Goal: Information Seeking & Learning: Learn about a topic

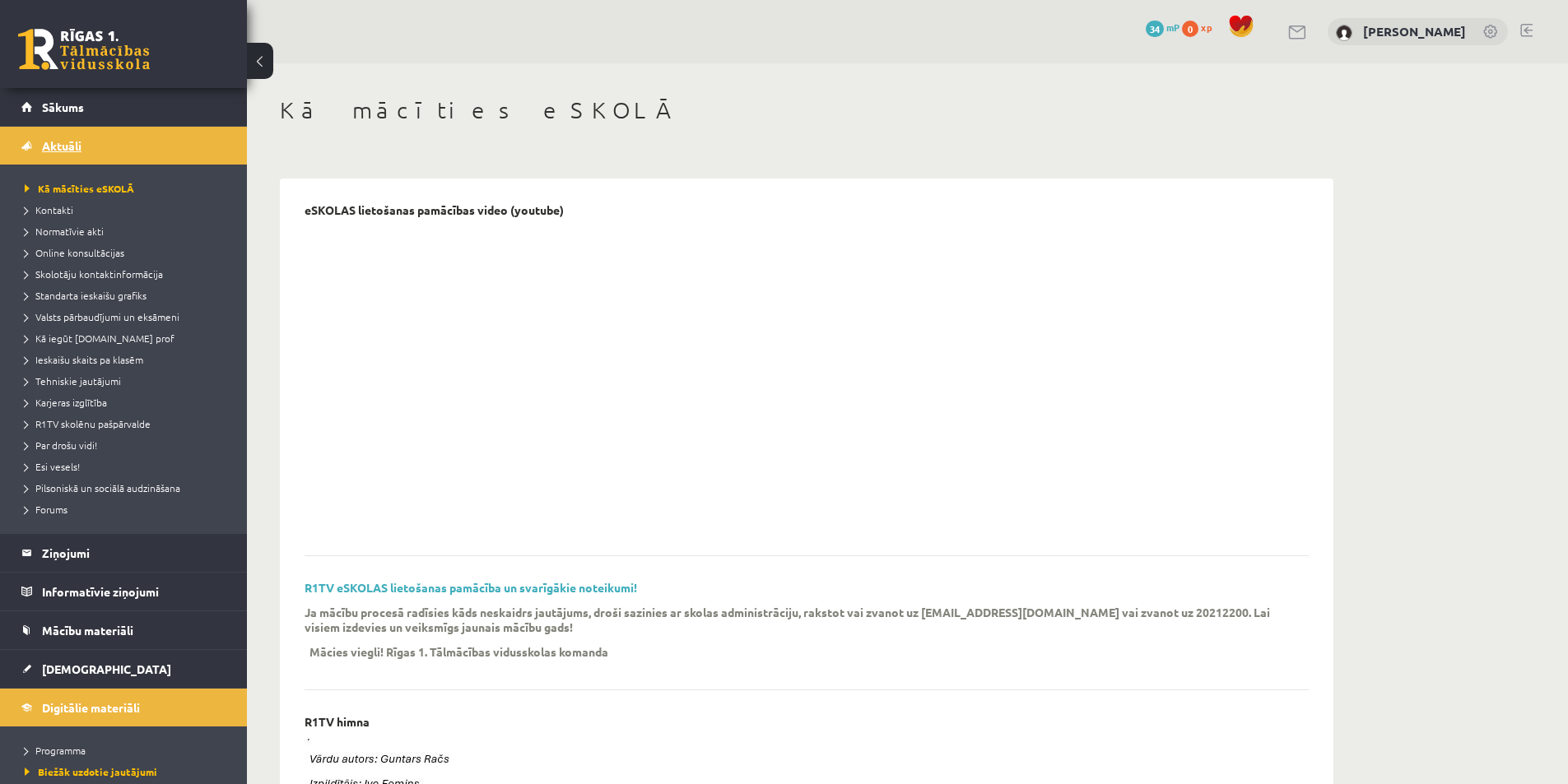
click at [158, 141] on link "Aktuāli" at bounding box center [123, 145] width 205 height 38
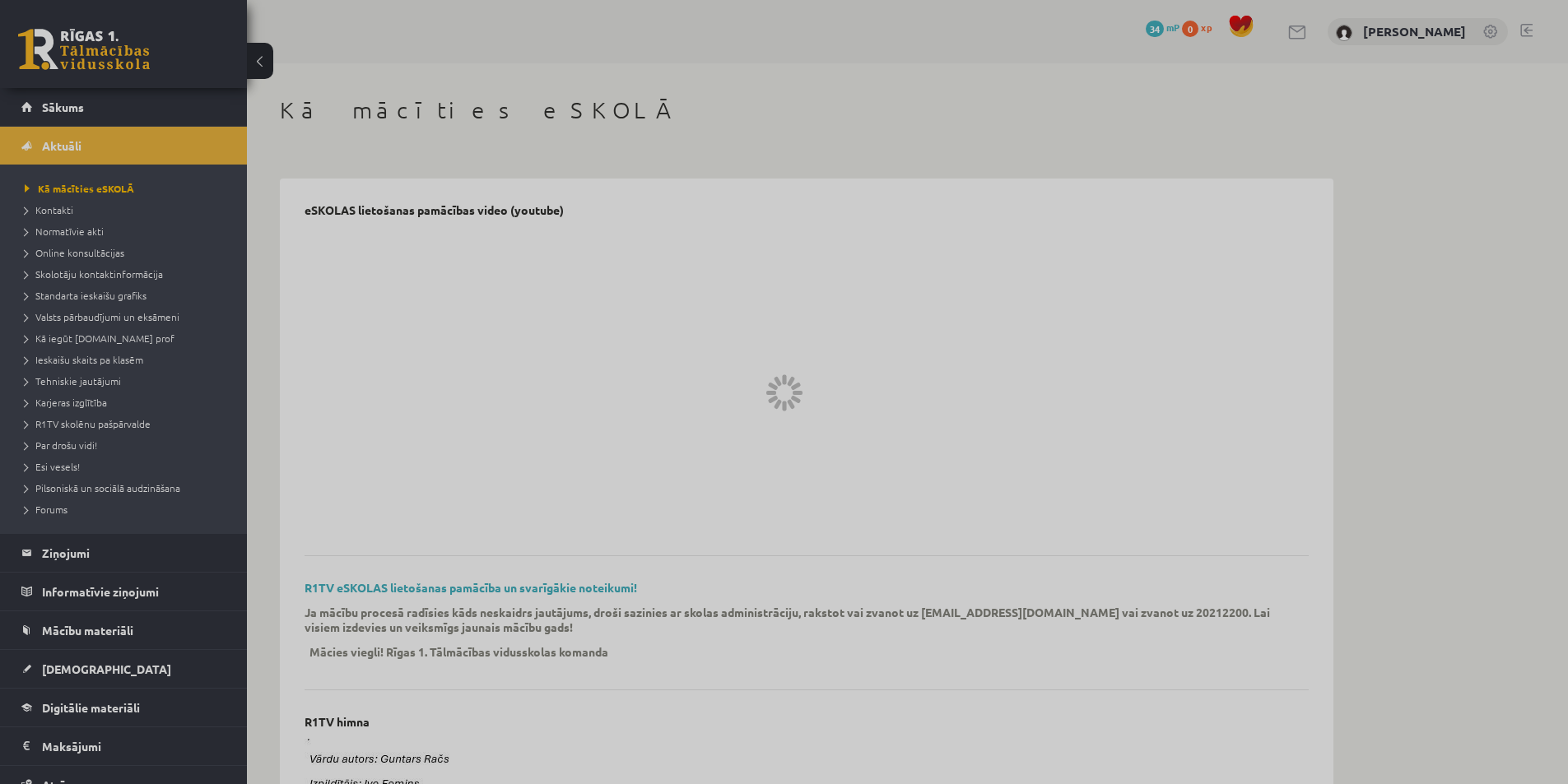
click at [106, 110] on div at bounding box center [784, 392] width 1568 height 784
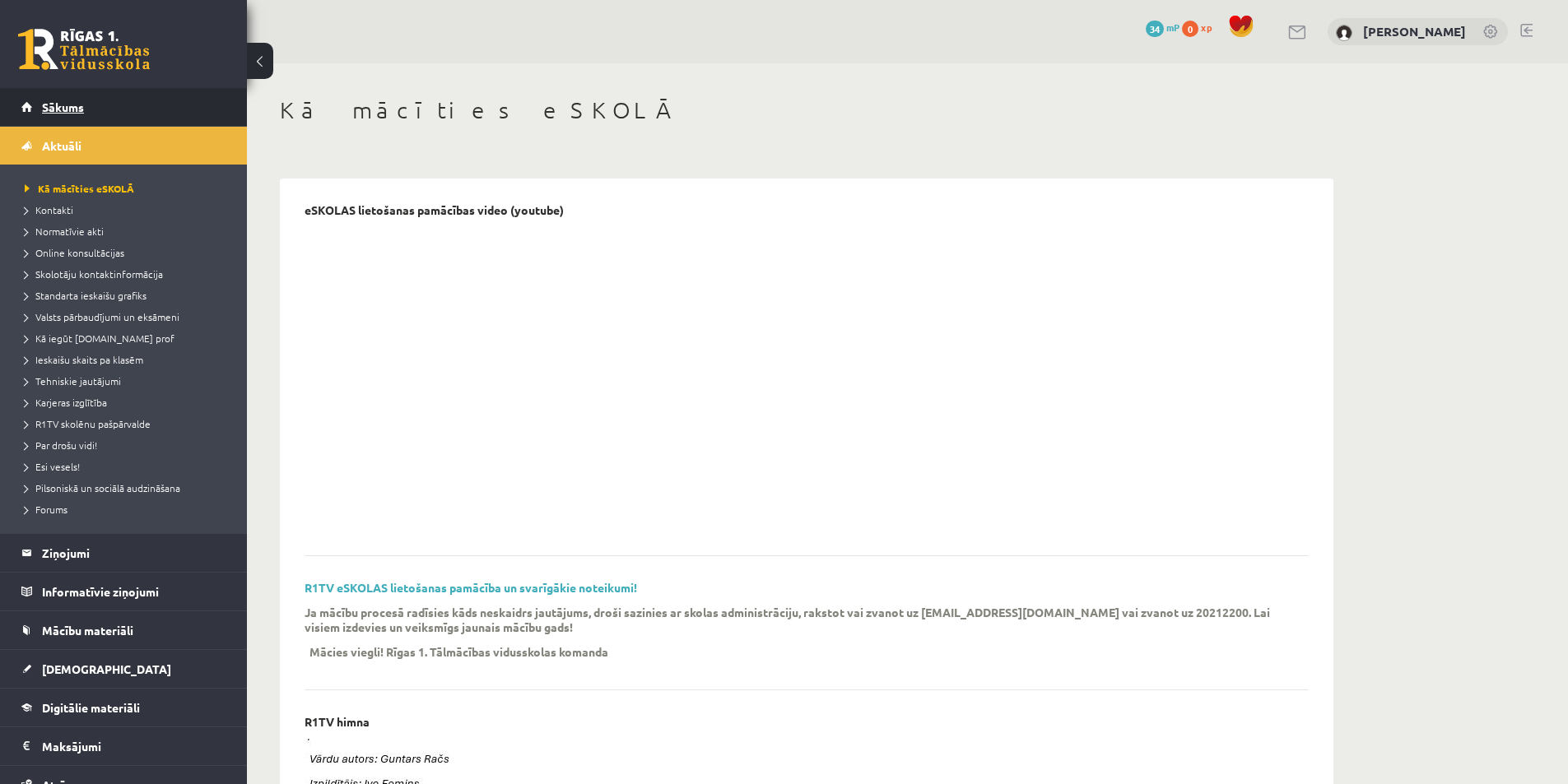
click at [64, 106] on span "Sākums" at bounding box center [62, 107] width 42 height 15
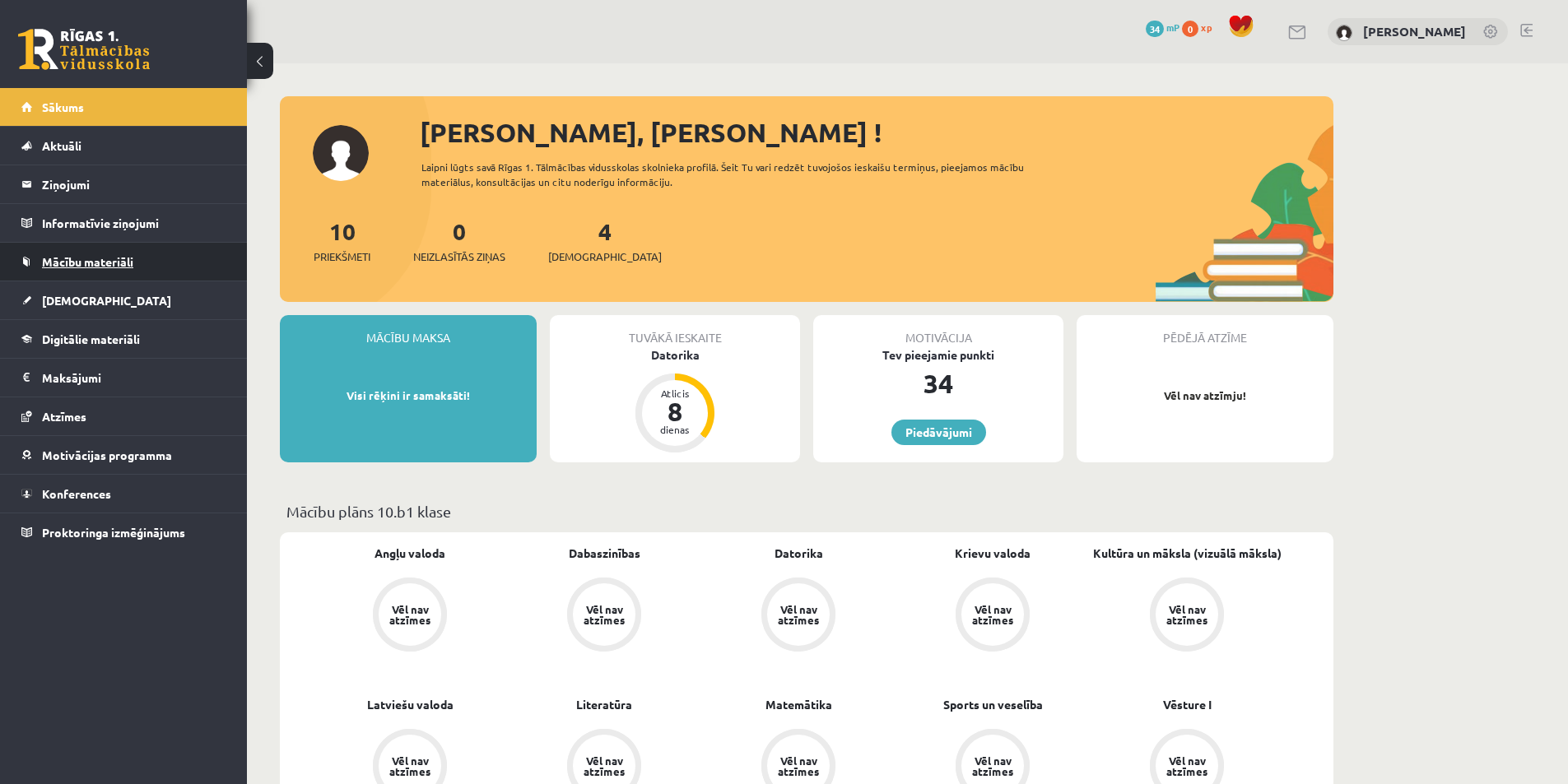
click at [139, 257] on link "Mācību materiāli" at bounding box center [123, 261] width 205 height 38
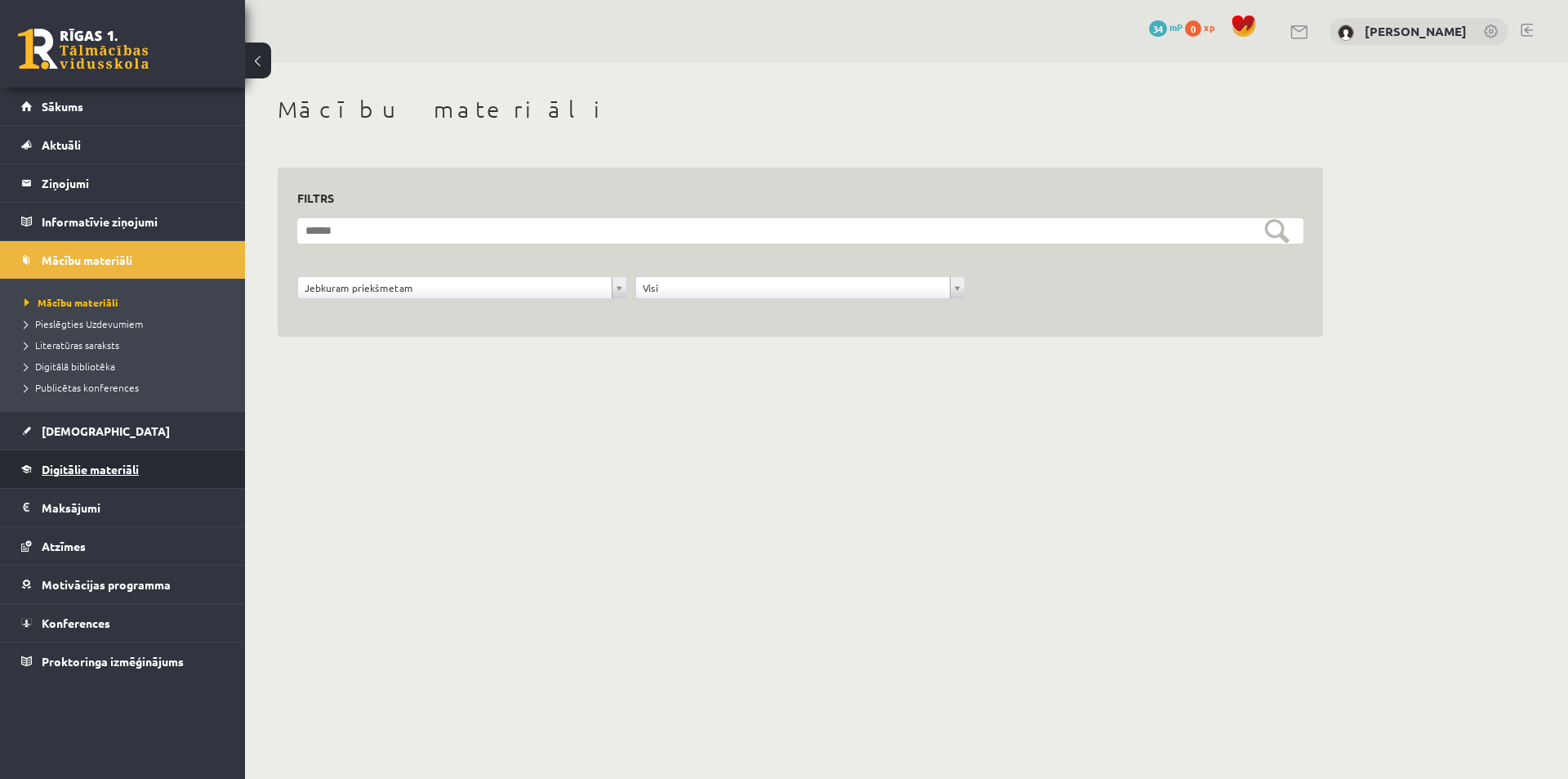
click at [145, 465] on link "Digitālie materiāli" at bounding box center [122, 469] width 203 height 38
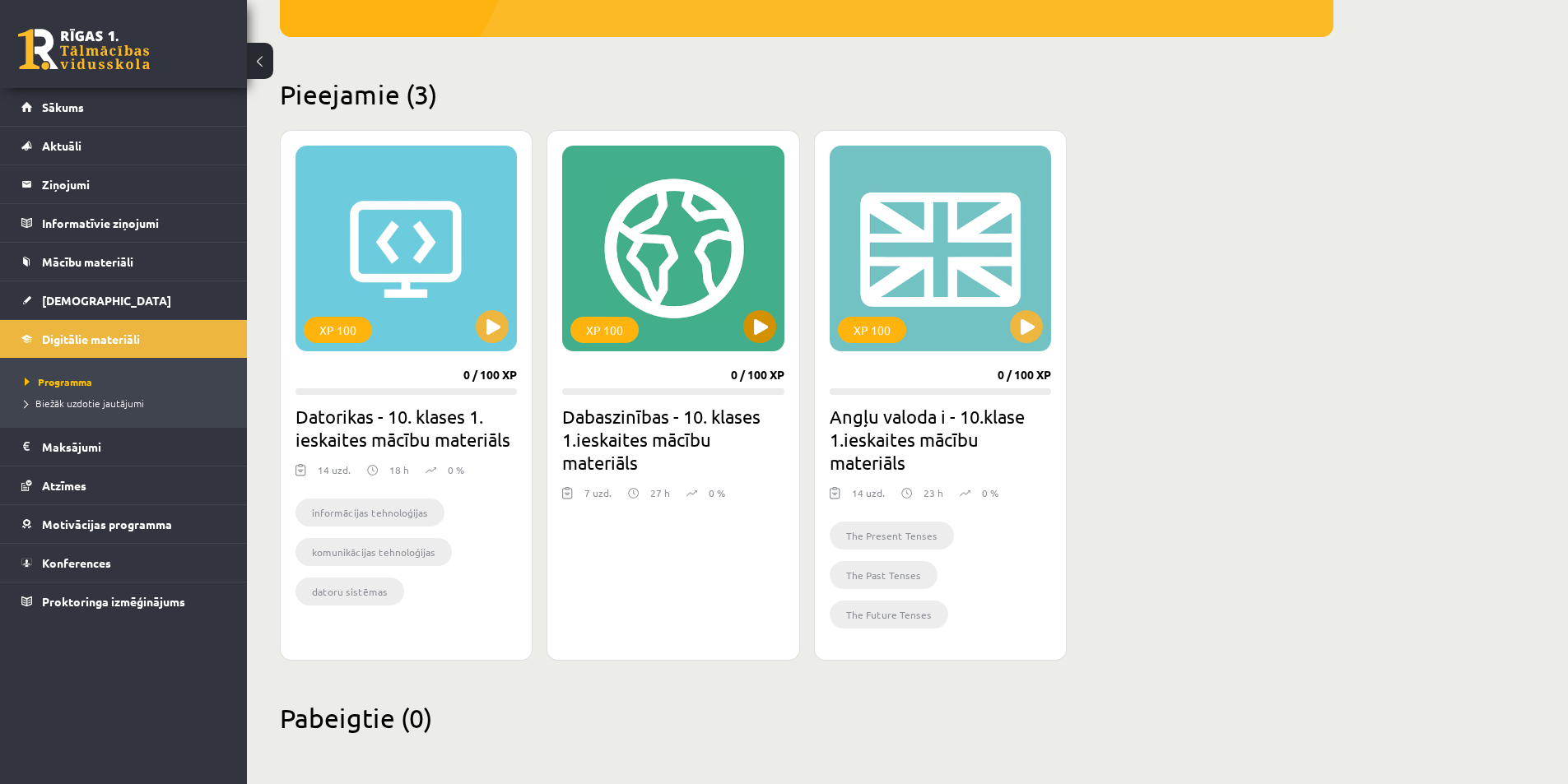
scroll to position [341, 0]
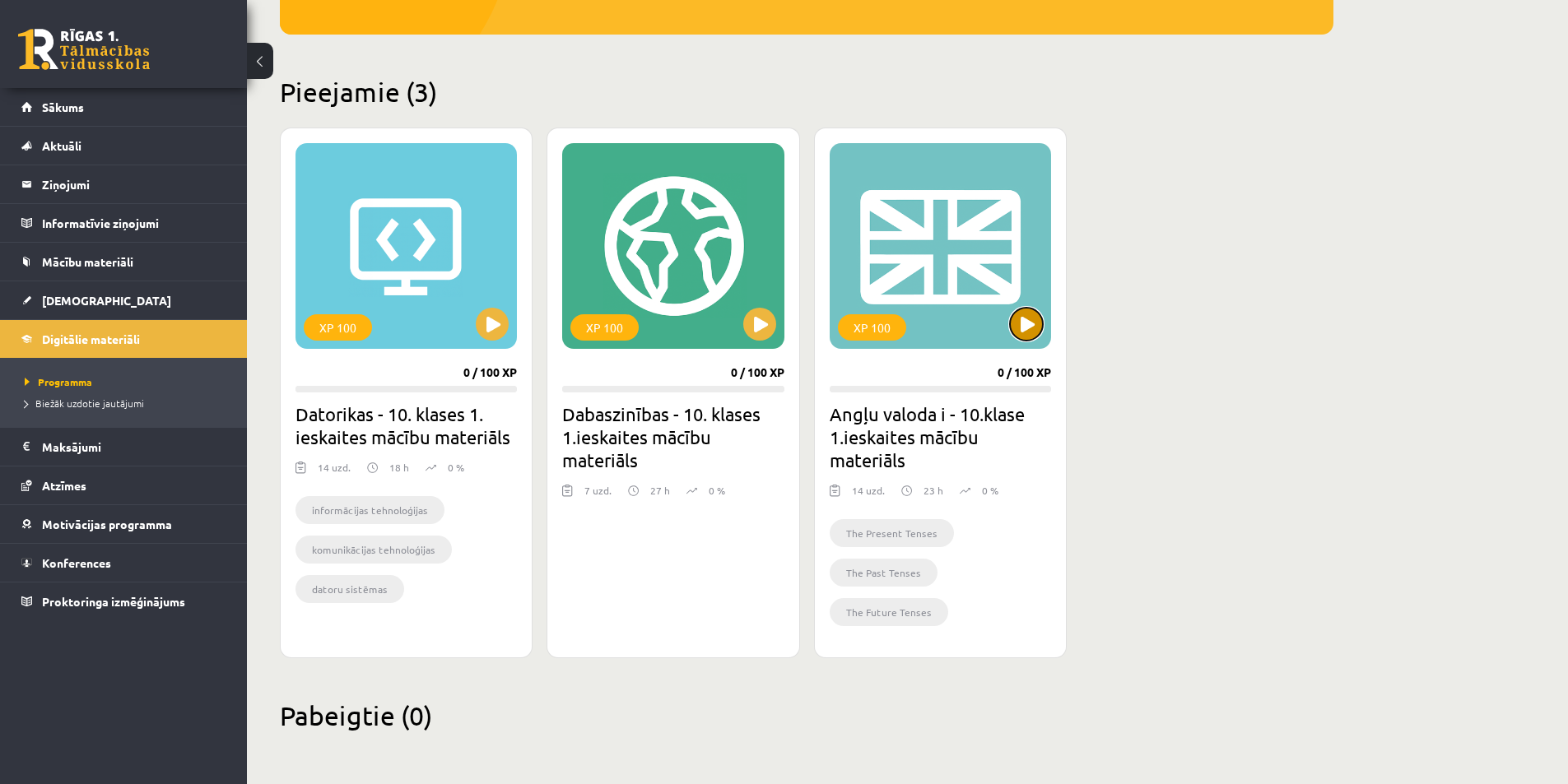
click at [1036, 326] on button at bounding box center [1026, 324] width 33 height 33
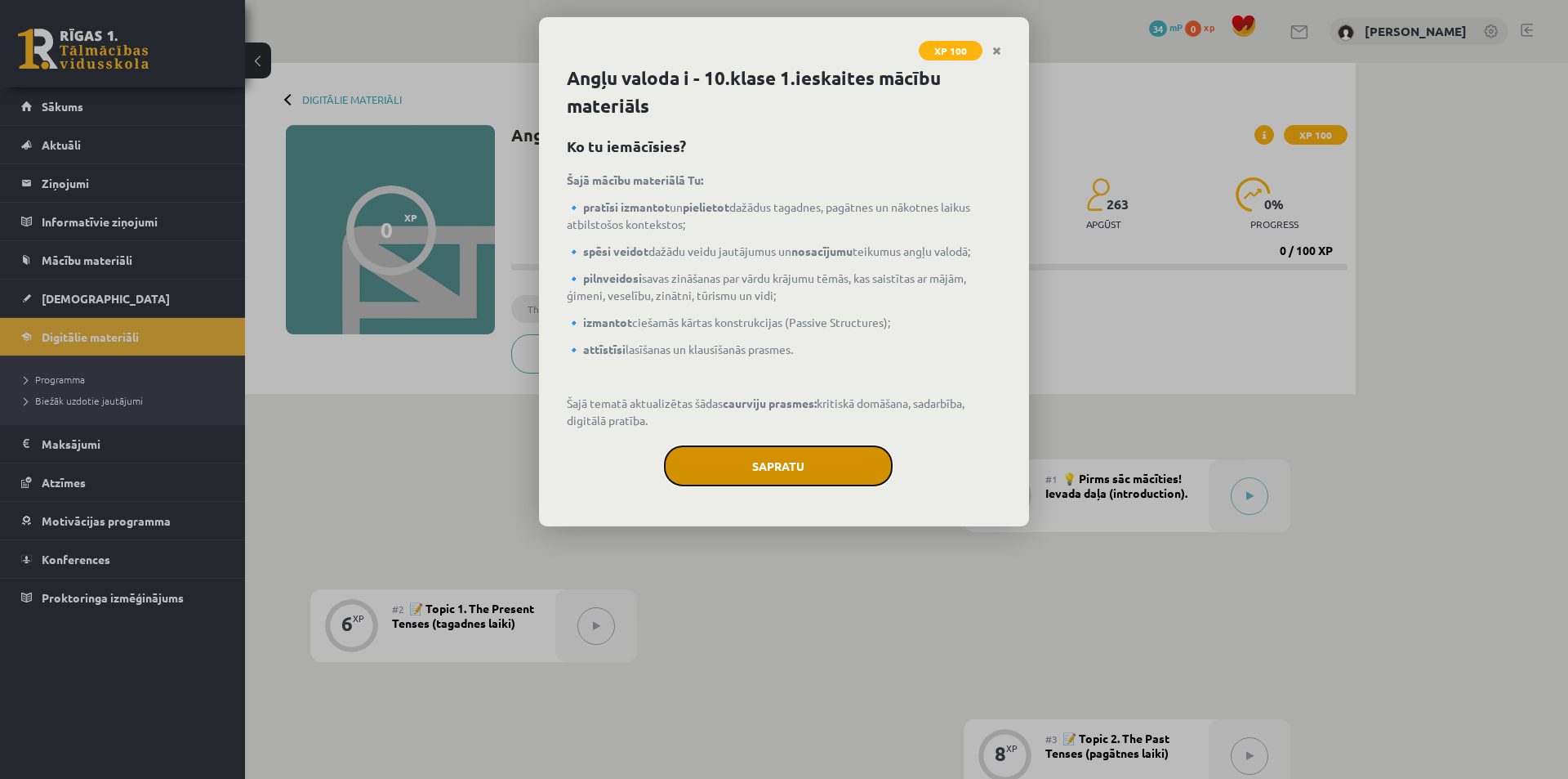
click at [839, 473] on button "Sapratu" at bounding box center [779, 466] width 229 height 40
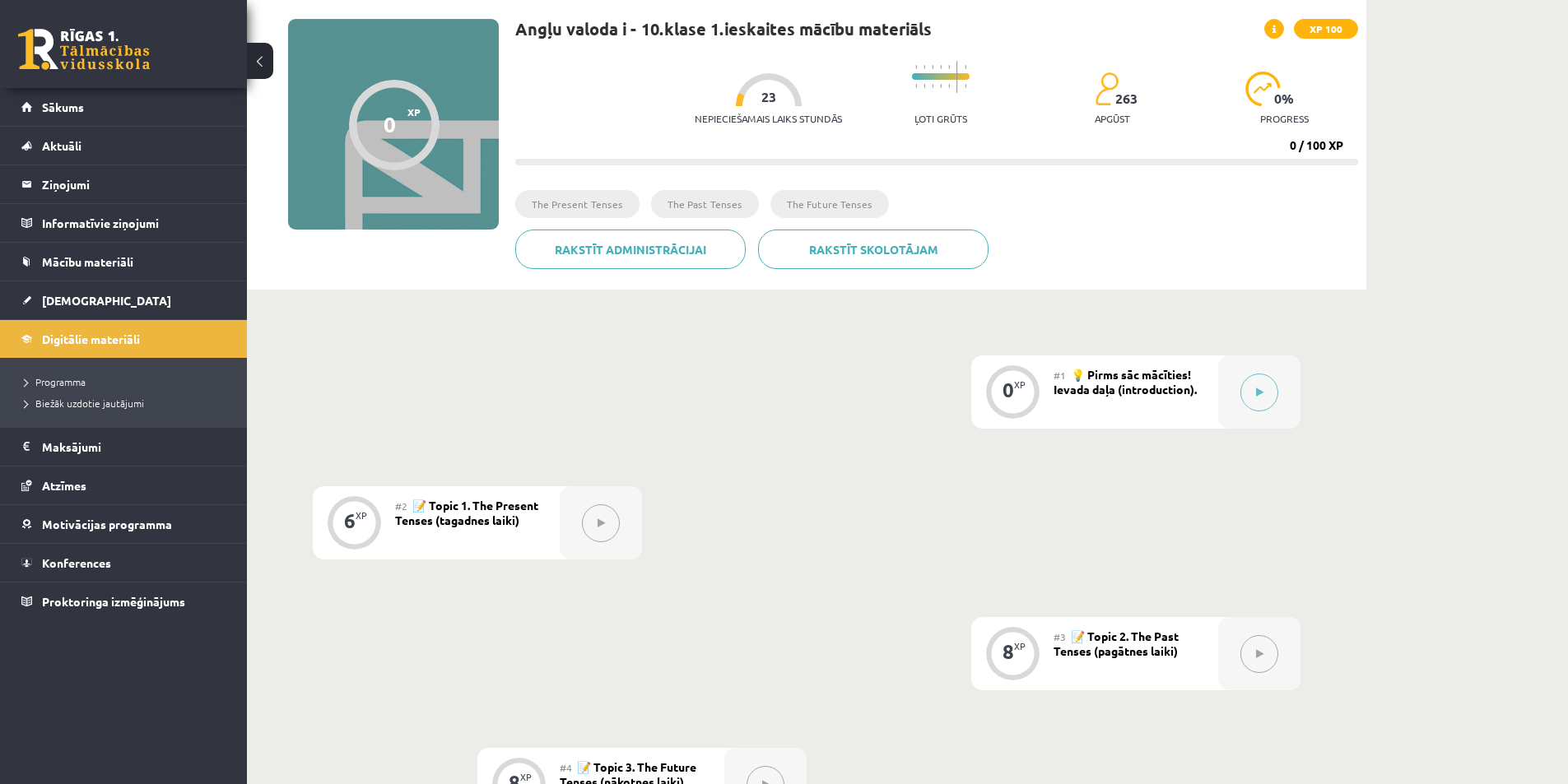
scroll to position [82, 0]
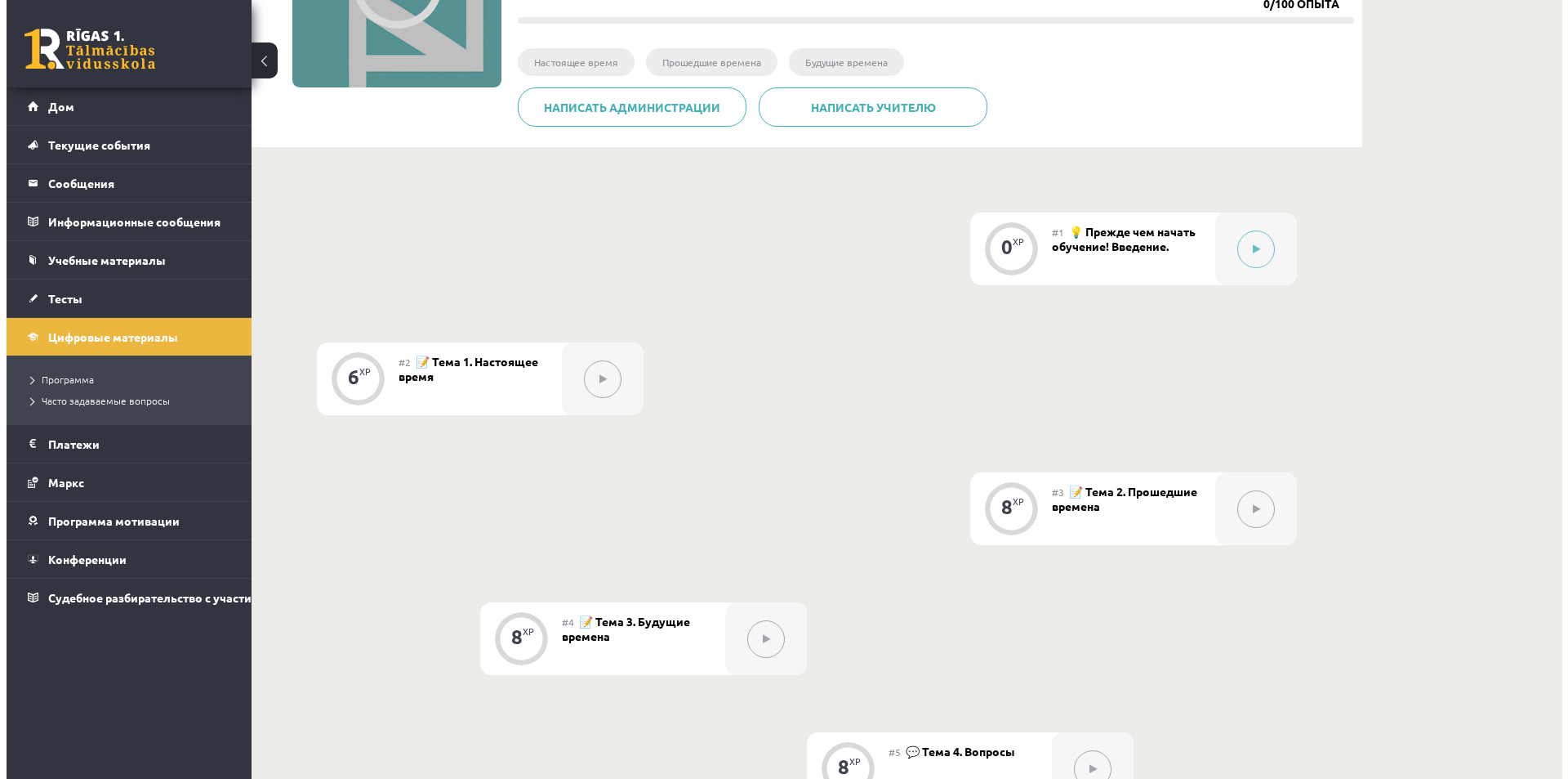
scroll to position [186, 0]
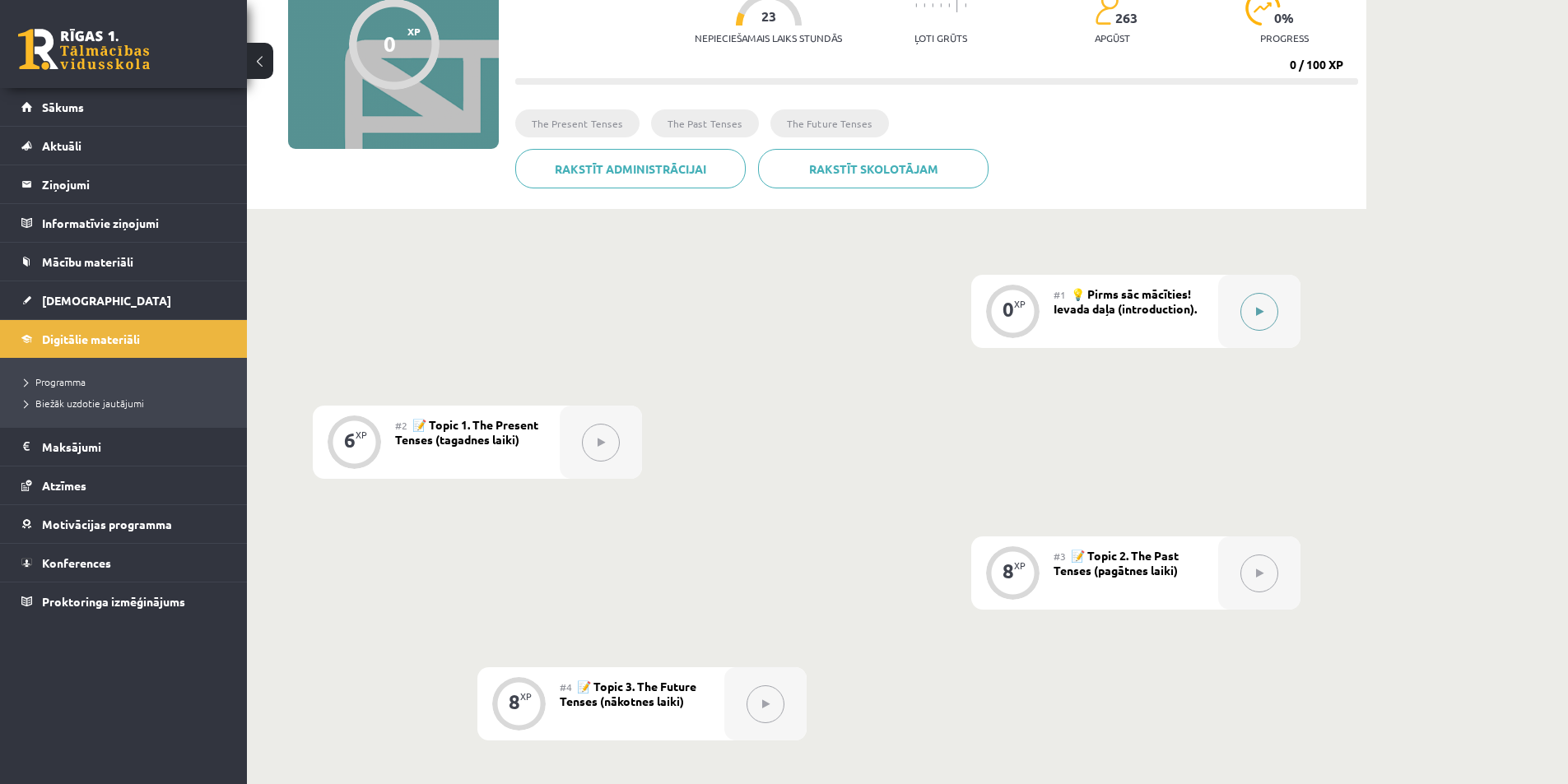
click at [1273, 318] on button at bounding box center [1259, 311] width 38 height 38
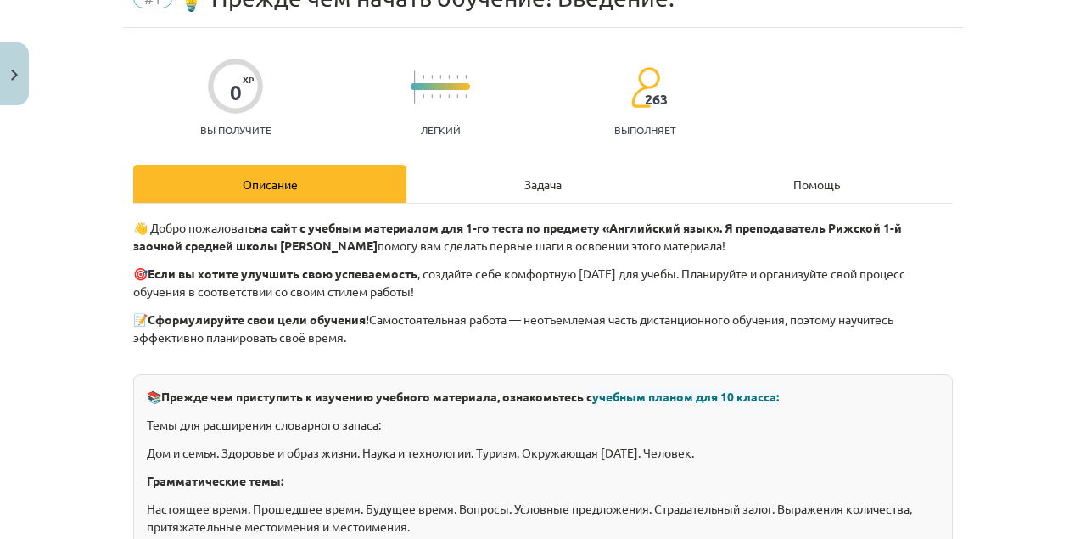
scroll to position [85, 0]
drag, startPoint x: 1575, startPoint y: 4, endPoint x: 99, endPoint y: 296, distance: 1504.4
click at [100, 290] on div "Тема обучения: Английский язык I - 10 класс, учебный материал для 1-го теста #1…" at bounding box center [543, 269] width 1086 height 539
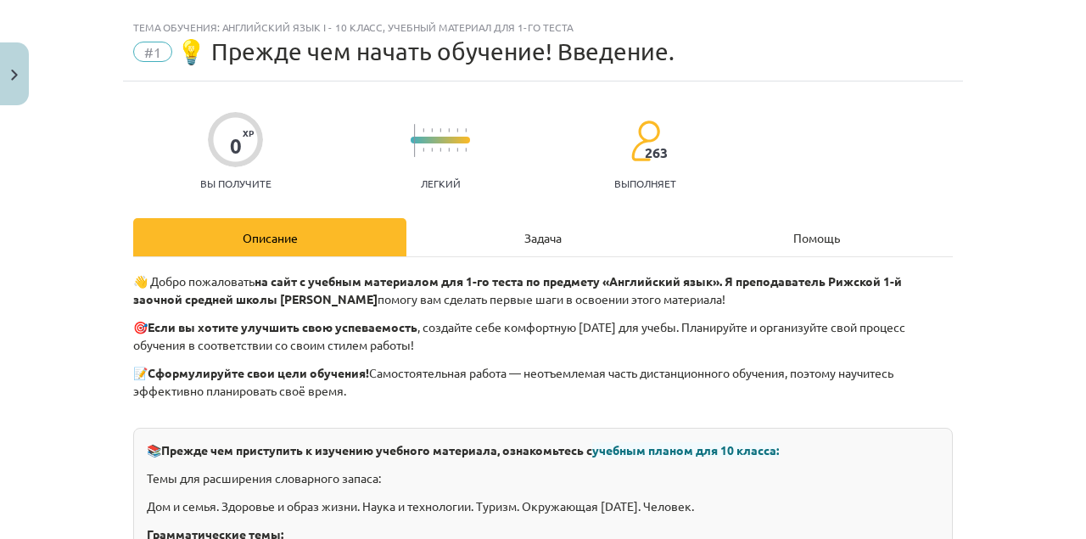
scroll to position [0, 0]
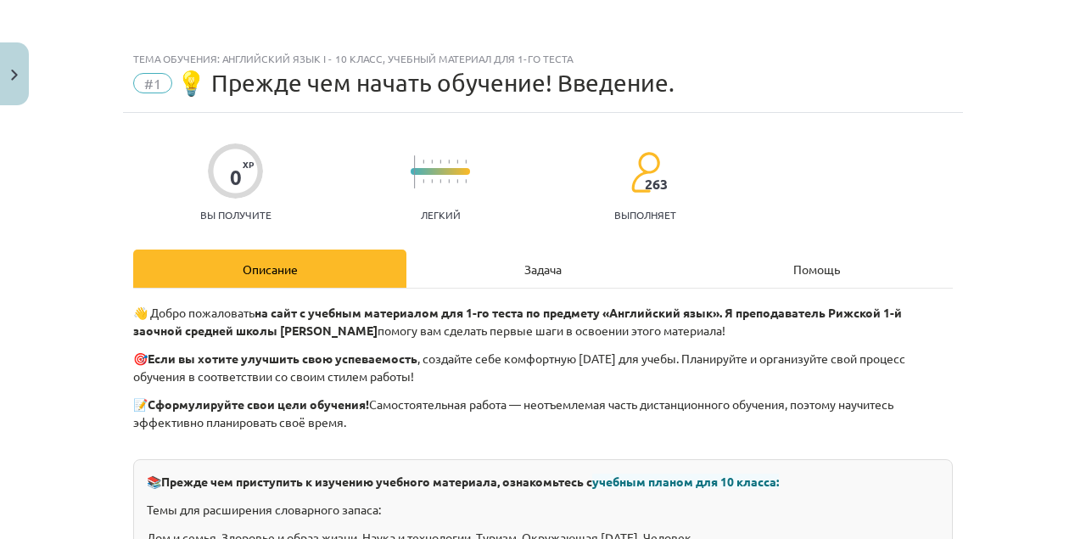
click at [548, 273] on font "Задача" at bounding box center [542, 268] width 37 height 15
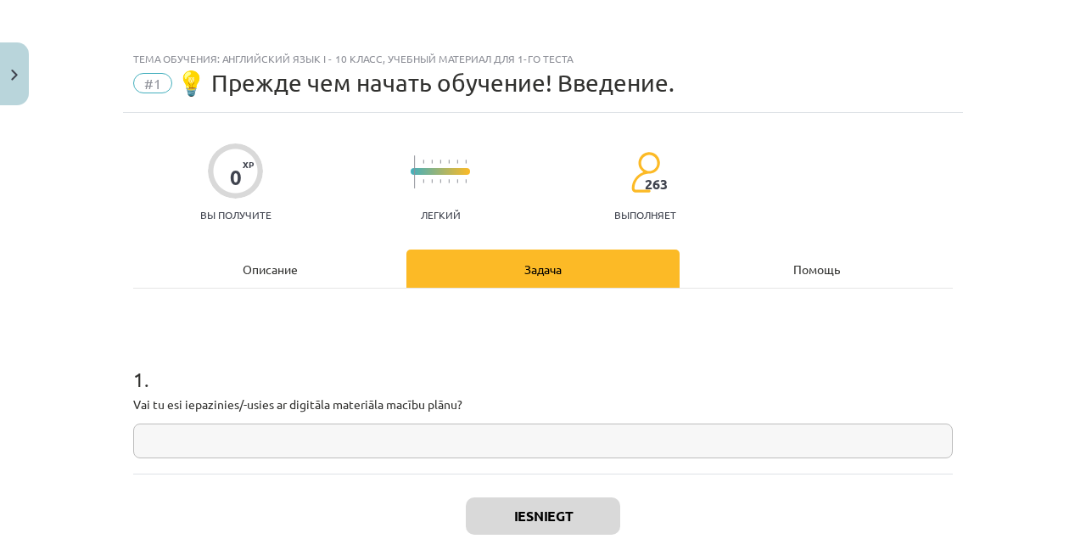
scroll to position [42, 0]
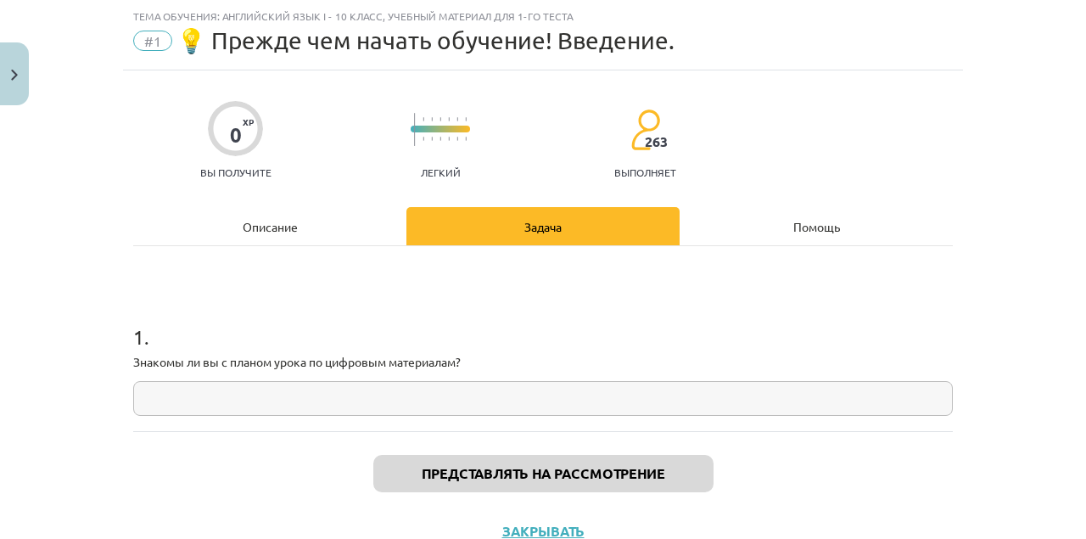
click at [715, 227] on div "Помощь" at bounding box center [816, 226] width 273 height 38
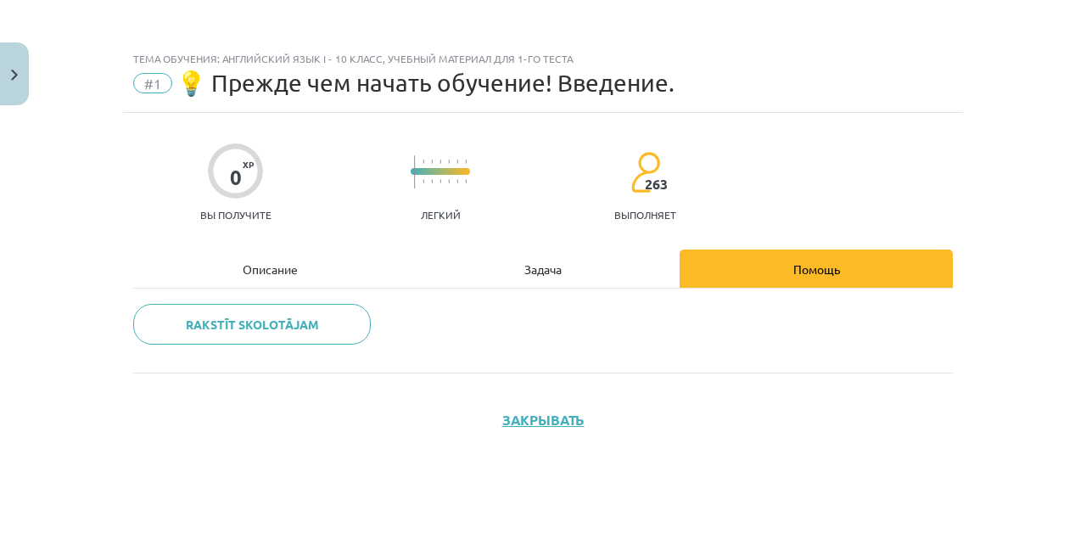
scroll to position [0, 0]
click at [313, 250] on div "Описание" at bounding box center [269, 269] width 273 height 38
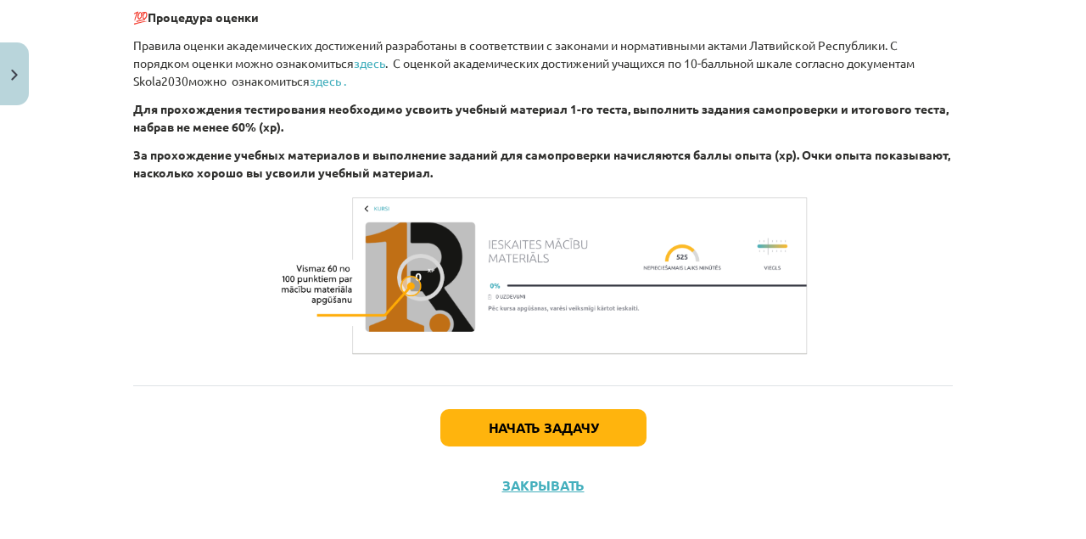
scroll to position [2100, 0]
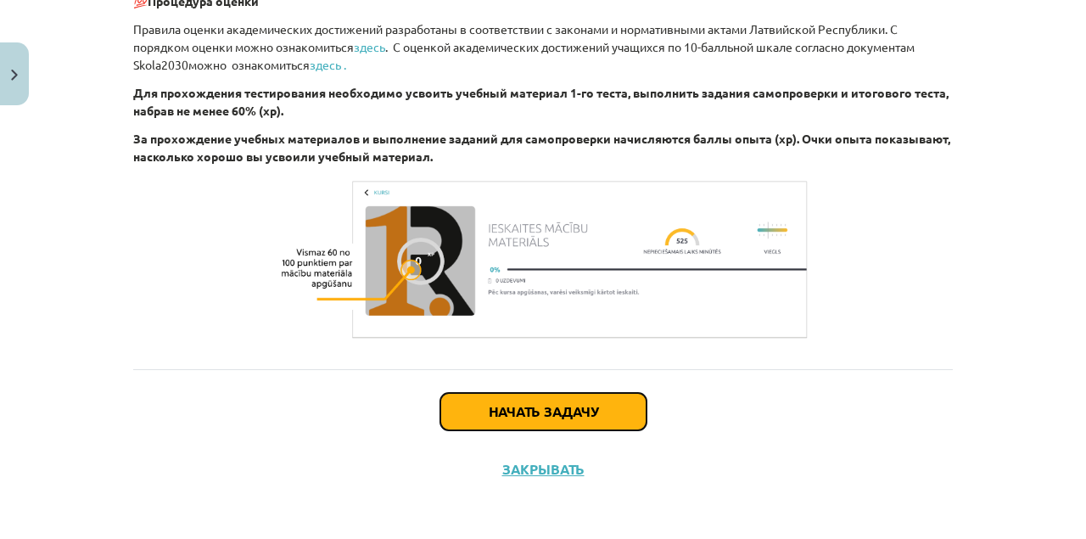
click at [562, 401] on button "Начать задачу" at bounding box center [543, 411] width 206 height 37
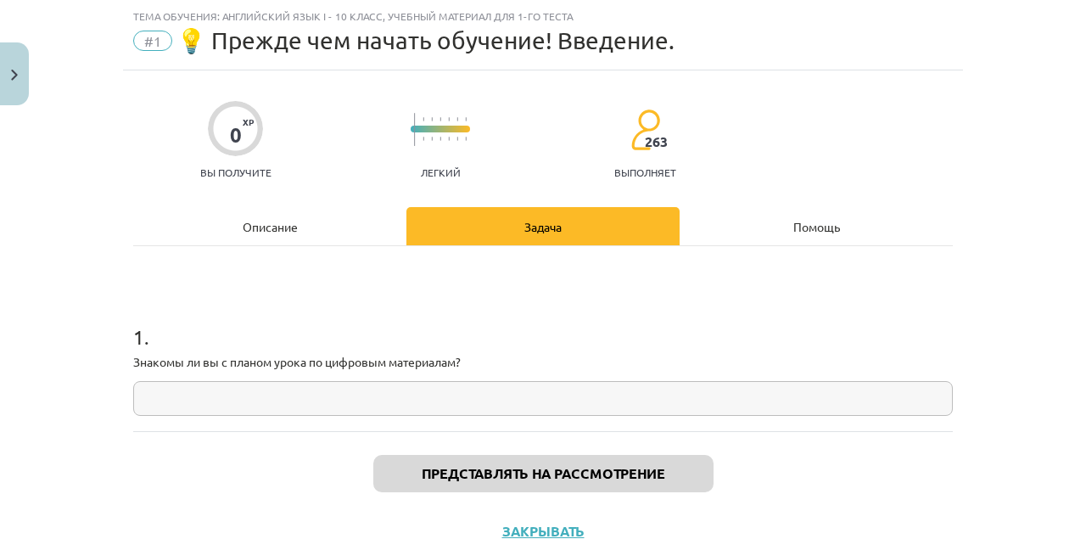
scroll to position [105, 0]
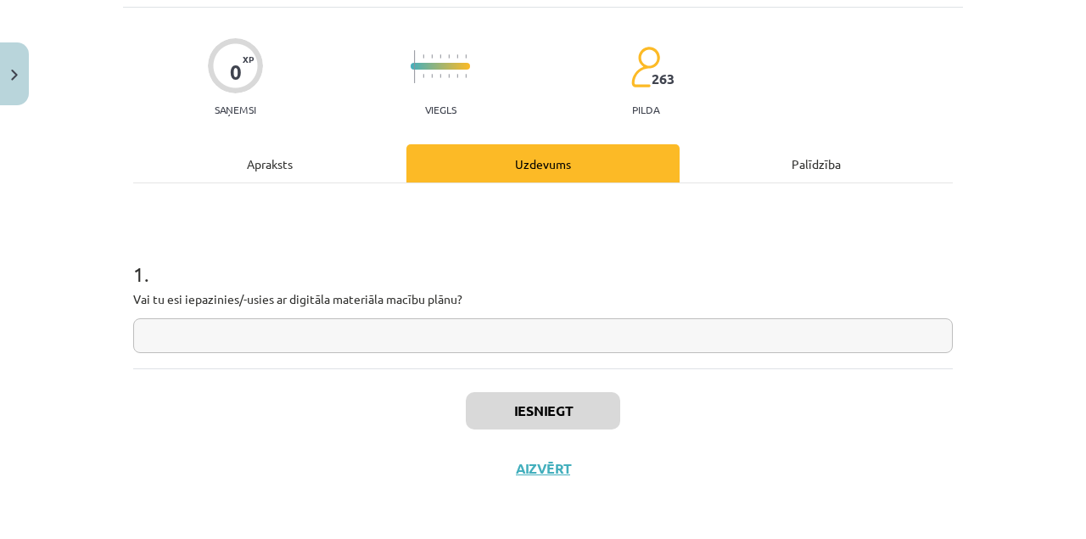
click at [294, 322] on input "text" at bounding box center [543, 335] width 820 height 35
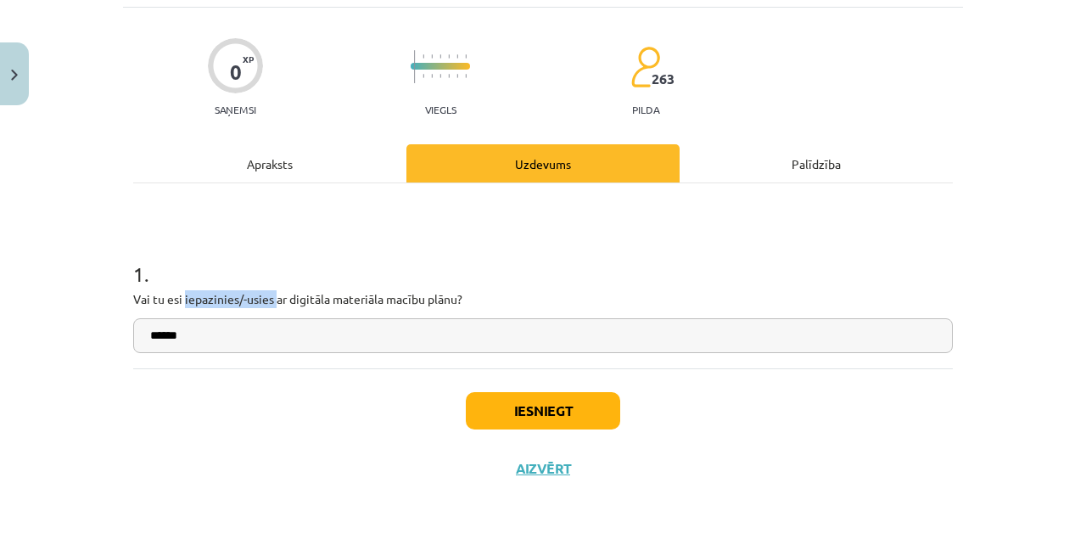
drag, startPoint x: 182, startPoint y: 299, endPoint x: 272, endPoint y: 300, distance: 90.0
click at [272, 300] on p "Vai tu esi iepazinies/-usies ar digitāla materiāla macību plānu?" at bounding box center [543, 299] width 820 height 18
copy p "iepazinies/-usies"
click at [233, 335] on input "******" at bounding box center [543, 335] width 820 height 35
paste input "**********"
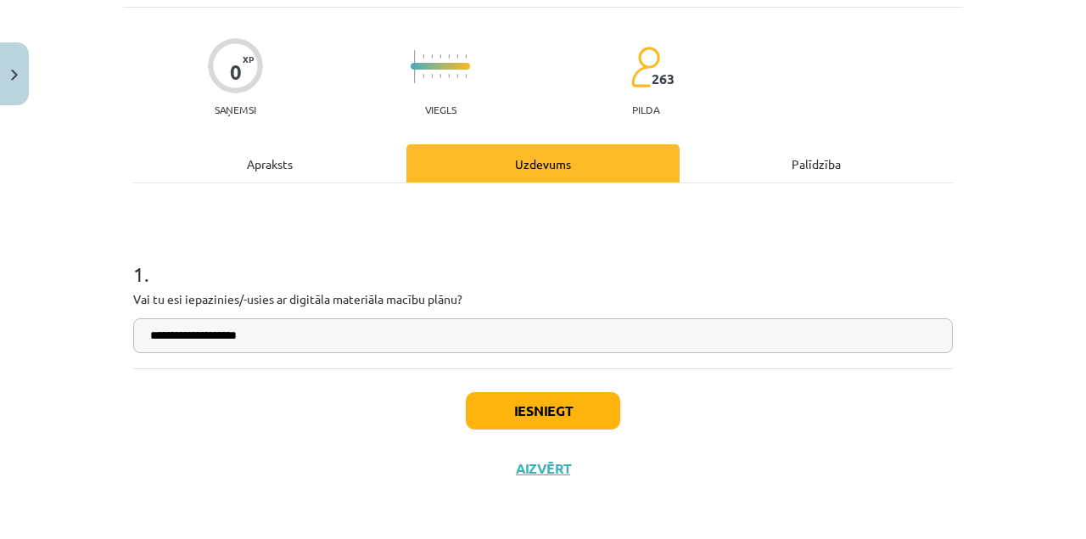
click at [280, 351] on input "**********" at bounding box center [543, 335] width 820 height 35
drag, startPoint x: 272, startPoint y: 295, endPoint x: 453, endPoint y: 299, distance: 181.6
click at [453, 299] on p "Vai tu esi iepazinies/-usies ar digitāla materiāla macību plānu?" at bounding box center [543, 299] width 820 height 18
copy p "ar digitāla materiāla macību plānu"
click at [380, 324] on input "**********" at bounding box center [543, 335] width 820 height 35
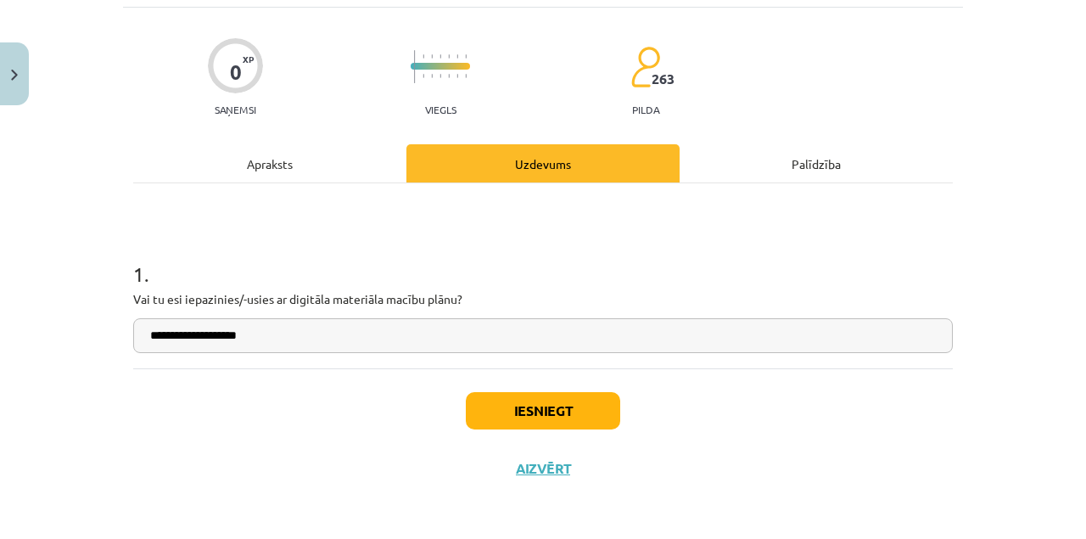
paste input "**********"
type input "**********"
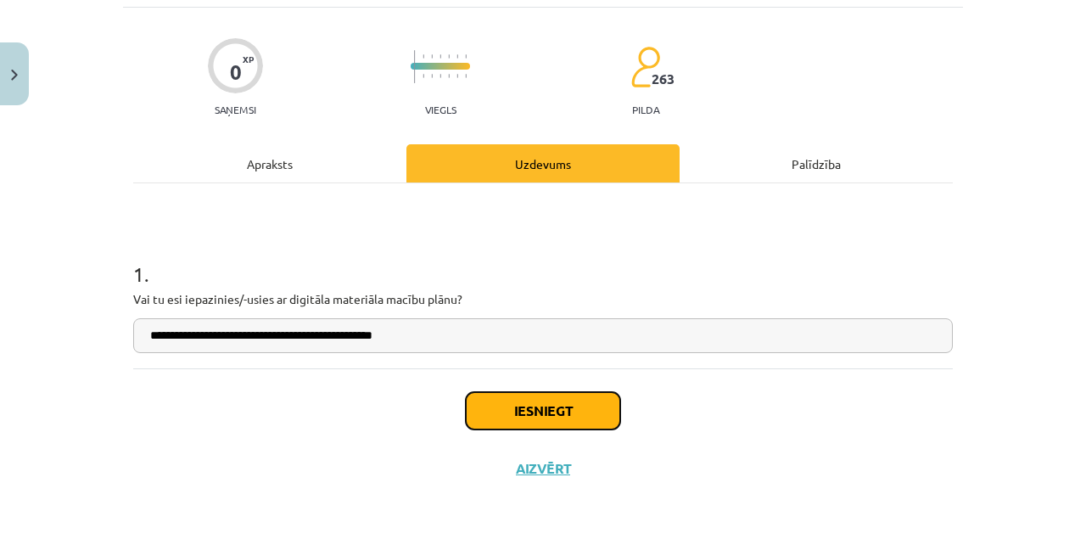
click at [566, 407] on button "Iesniegt" at bounding box center [543, 410] width 154 height 37
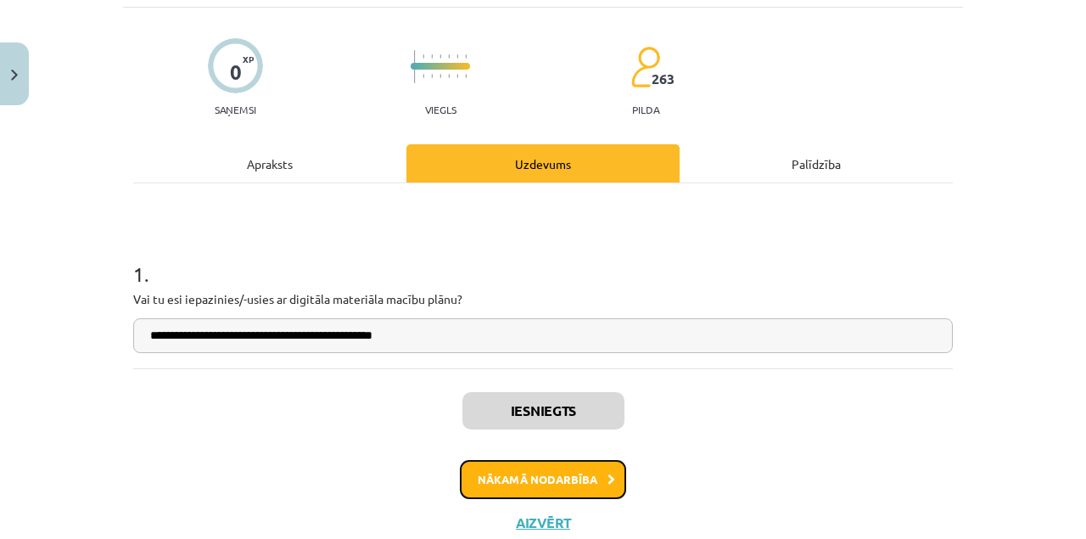
click at [603, 472] on button "Nākamā nodarbība" at bounding box center [543, 479] width 166 height 39
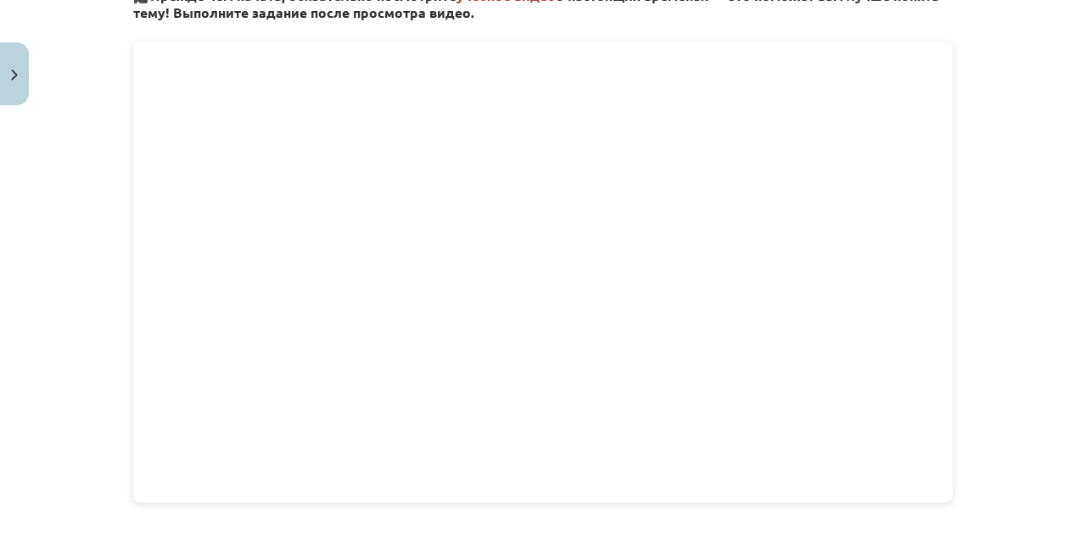
scroll to position [606, 0]
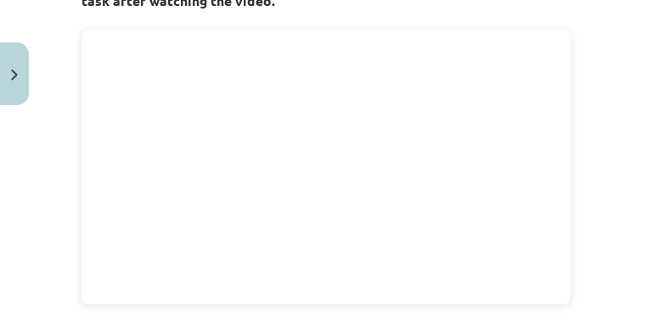
scroll to position [618, 0]
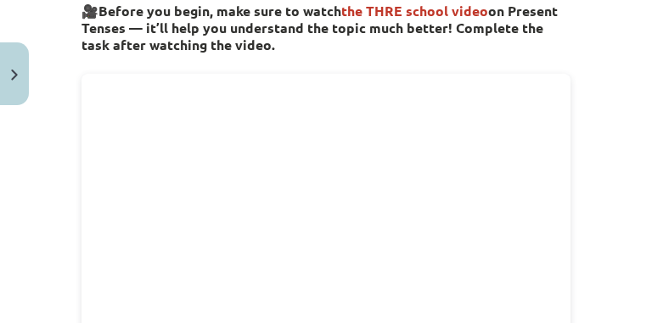
drag, startPoint x: 67, startPoint y: 58, endPoint x: 127, endPoint y: 52, distance: 60.5
drag, startPoint x: 127, startPoint y: 52, endPoint x: 43, endPoint y: 169, distance: 144.1
click at [43, 169] on div "Mācību tēma: Angļu valoda i - 10.klase 1.ieskaites mācību materiāls #2 📝 Topic …" at bounding box center [326, 161] width 652 height 323
drag, startPoint x: 43, startPoint y: 169, endPoint x: 56, endPoint y: 170, distance: 12.8
click at [56, 168] on div "Mācību tēma: Angļu valoda i - 10.klase 1.ieskaites mācību materiāls #2 📝 Topic …" at bounding box center [326, 161] width 652 height 323
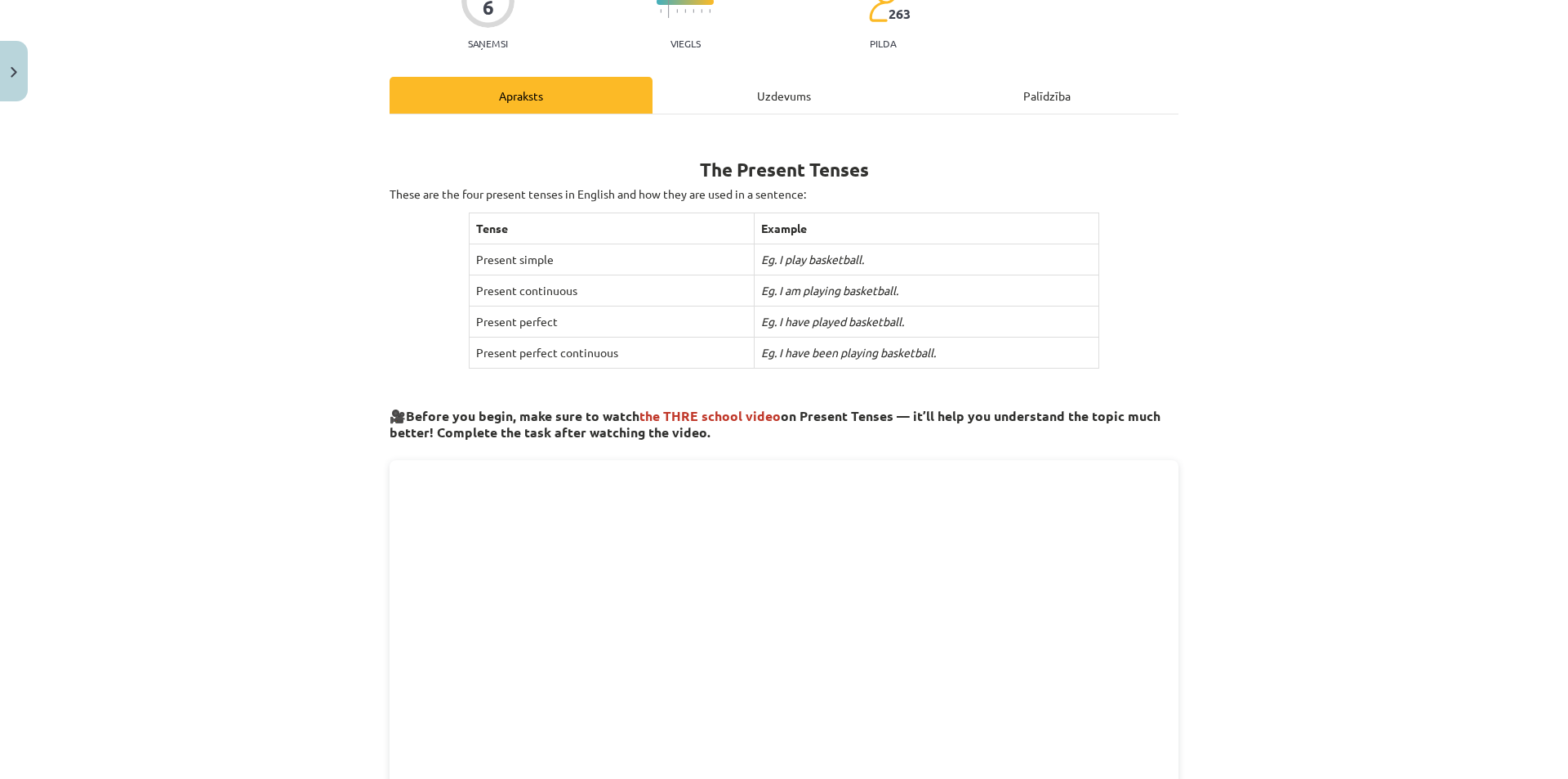
scroll to position [382, 0]
